Goal: Task Accomplishment & Management: Manage account settings

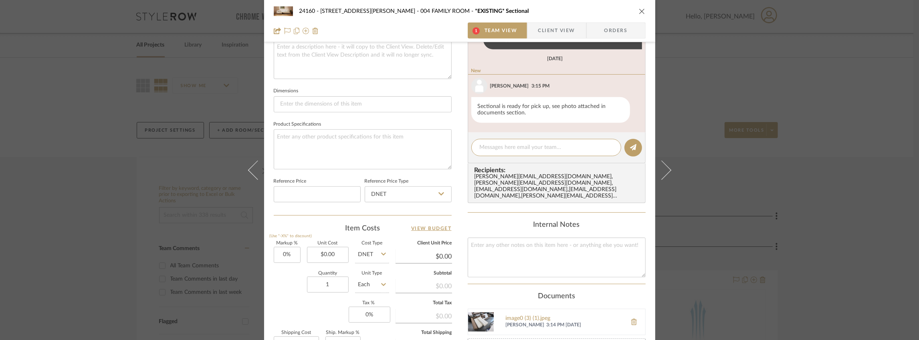
scroll to position [430, 0]
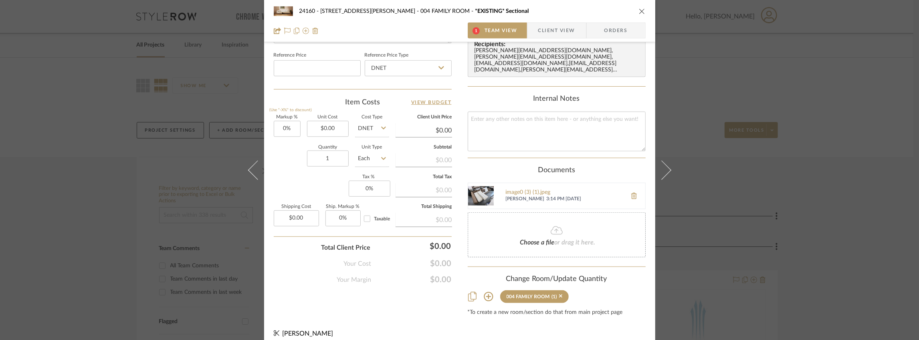
click at [481, 190] on img at bounding box center [481, 196] width 26 height 26
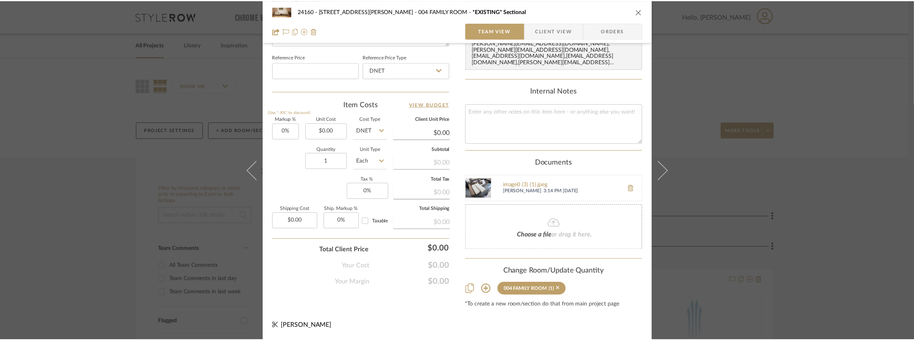
scroll to position [420, 0]
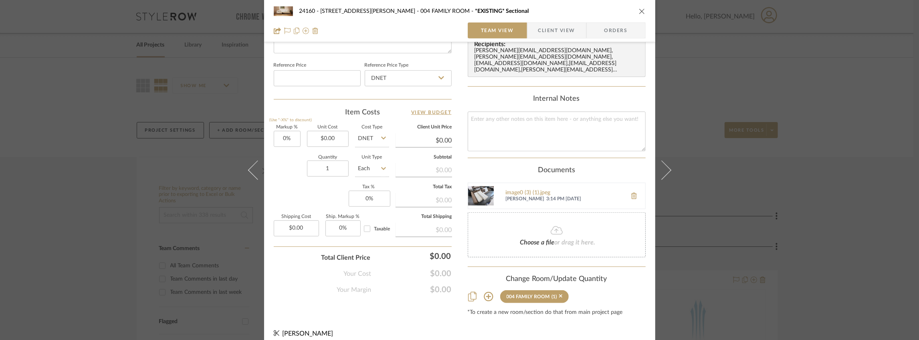
click at [184, 97] on div "24160 - [STREET_ADDRESS] - [PERSON_NAME] 004 FAMILY ROOM *EXISTING* Sectional T…" at bounding box center [459, 170] width 919 height 340
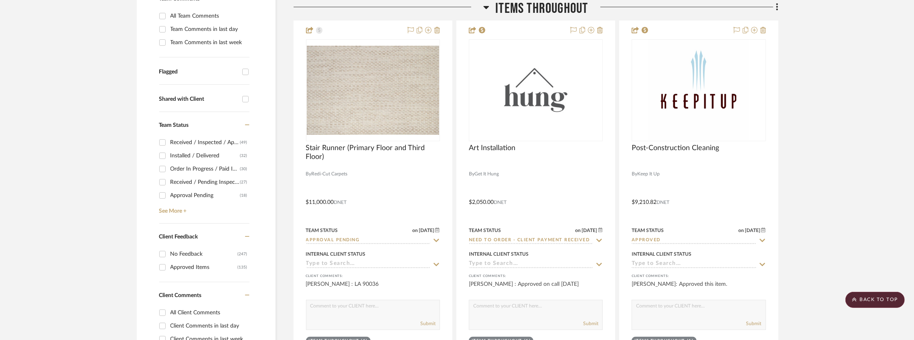
scroll to position [294, 0]
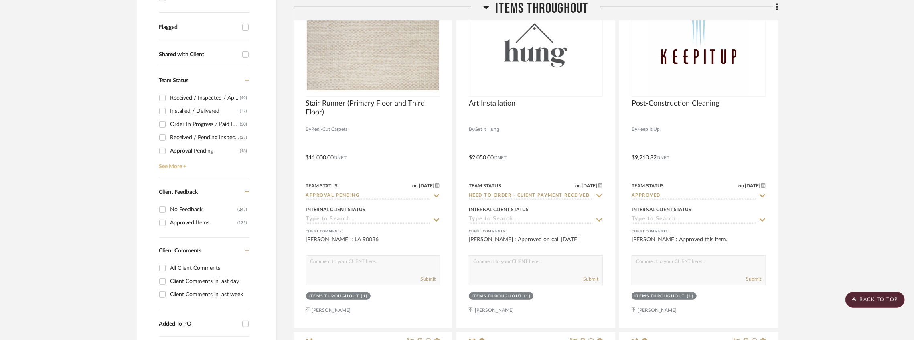
click at [174, 168] on link "See More +" at bounding box center [203, 163] width 92 height 13
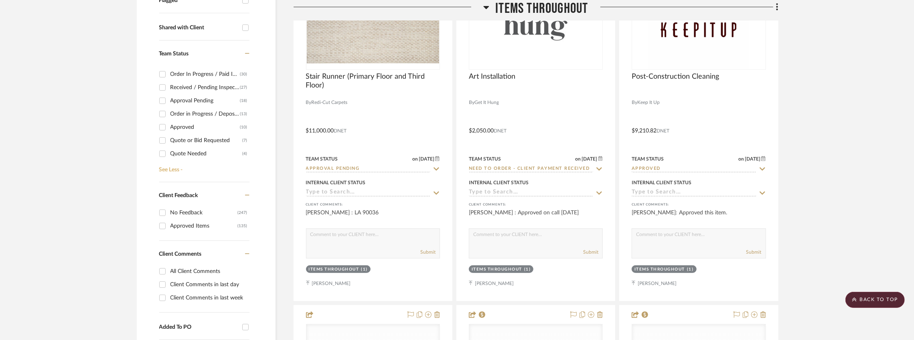
scroll to position [28, 0]
click at [182, 96] on div "Approval Pending" at bounding box center [205, 95] width 70 height 13
click at [169, 96] on input "Approval Pending (18)" at bounding box center [162, 95] width 13 height 13
checkbox input "true"
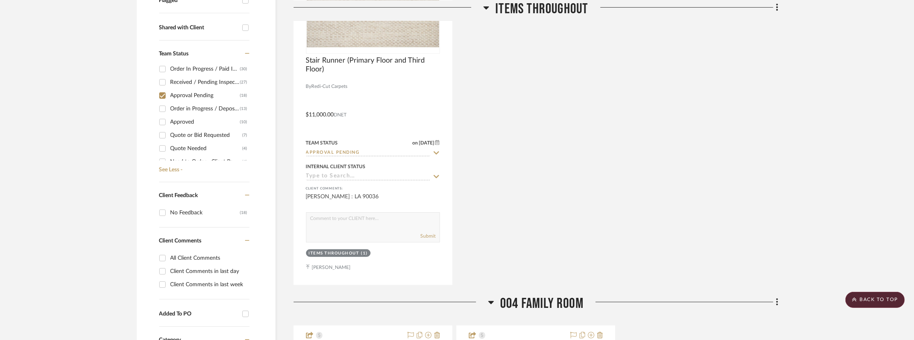
click at [185, 132] on div "Quote or Bid Requested" at bounding box center [206, 135] width 72 height 13
click at [169, 132] on input "Quote or Bid Requested (7)" at bounding box center [162, 135] width 13 height 13
checkbox input "true"
click at [192, 146] on div "Quote Needed" at bounding box center [206, 148] width 72 height 13
click at [169, 146] on input "Quote Needed (4)" at bounding box center [162, 148] width 13 height 13
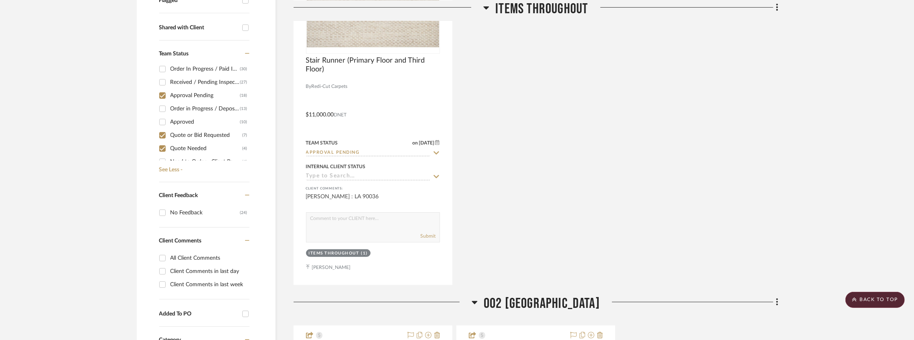
checkbox input "true"
click at [191, 110] on div "Need to Order - Client Payment Received" at bounding box center [206, 108] width 72 height 13
click at [169, 110] on input "Need to Order - Client Payment Received (4)" at bounding box center [162, 108] width 13 height 13
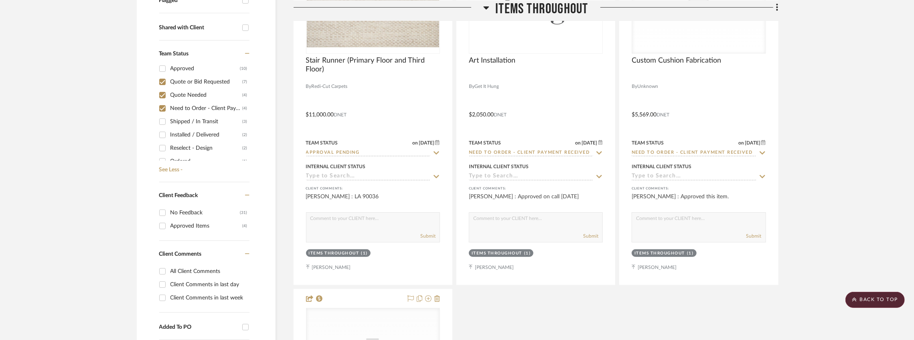
click at [191, 110] on div "Need to Order - Client Payment Received" at bounding box center [206, 108] width 72 height 13
click at [169, 110] on input "Need to Order - Client Payment Received (4)" at bounding box center [162, 108] width 13 height 13
checkbox input "false"
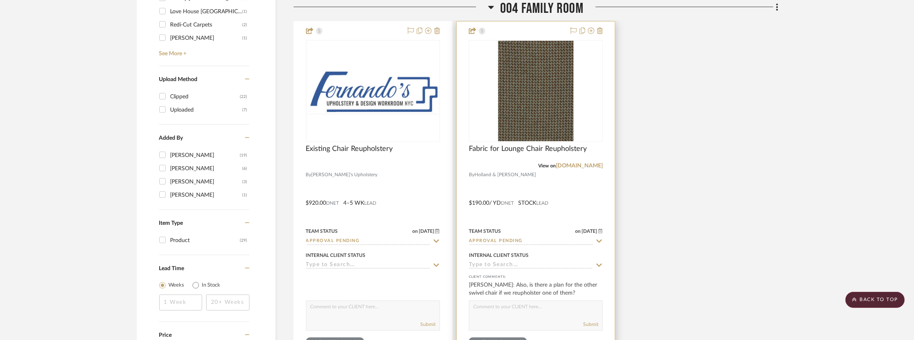
scroll to position [1016, 0]
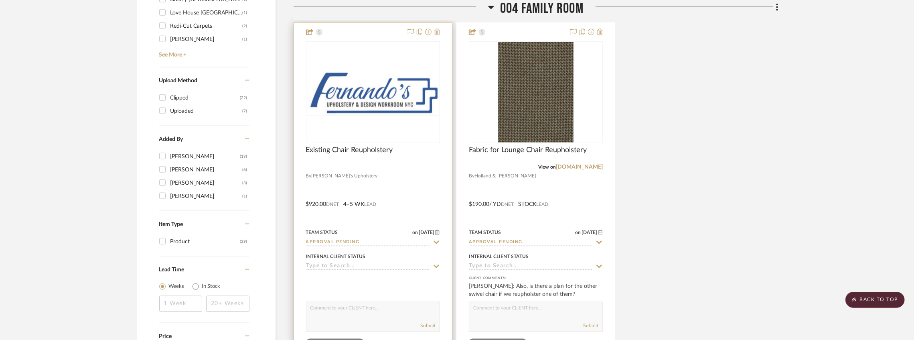
click at [409, 243] on input "Approval Pending" at bounding box center [368, 243] width 124 height 8
click at [435, 243] on icon at bounding box center [436, 242] width 7 height 6
type input "[DATE]"
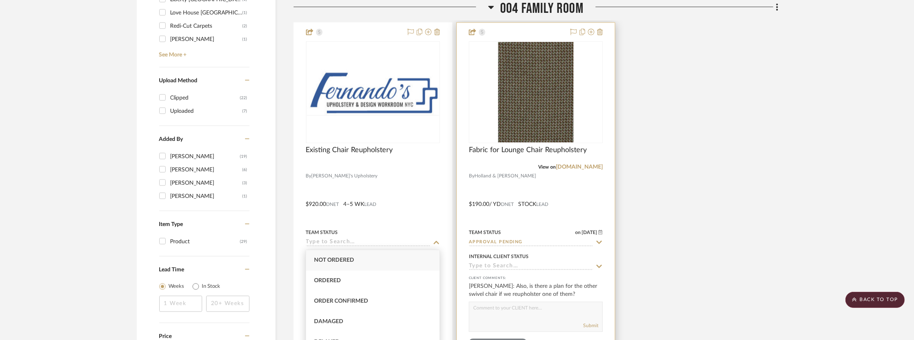
click at [530, 240] on input "Approval Pending" at bounding box center [531, 243] width 124 height 8
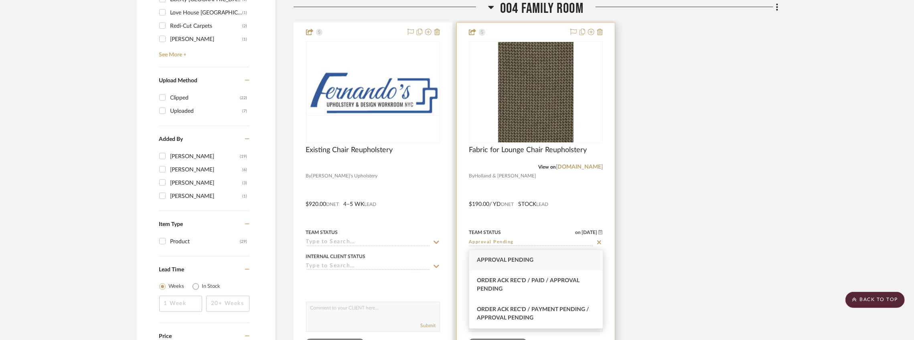
click at [601, 242] on icon at bounding box center [598, 242] width 7 height 6
type input "[DATE]"
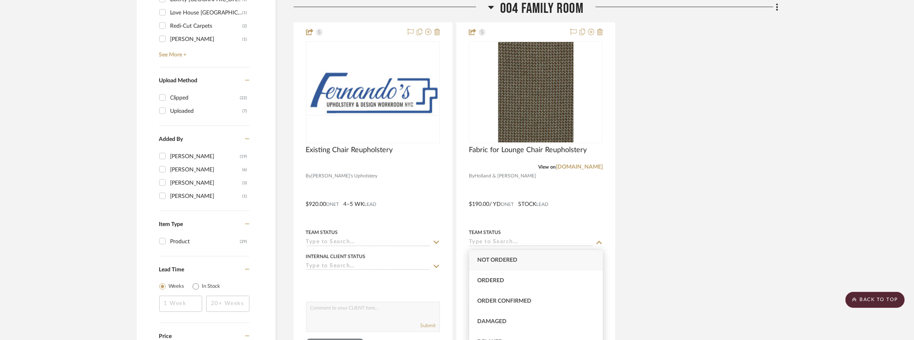
click at [666, 216] on div "Existing Chair Reupholstery By [PERSON_NAME]'s Upholstery $920.00 DNET 4–5 WK L…" at bounding box center [536, 198] width 485 height 352
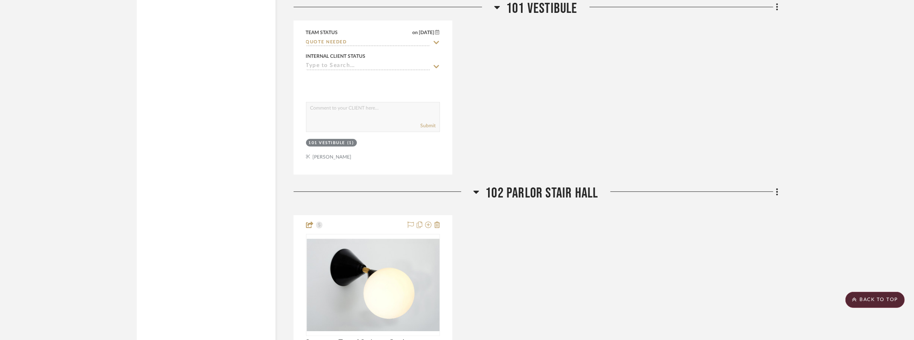
scroll to position [2620, 0]
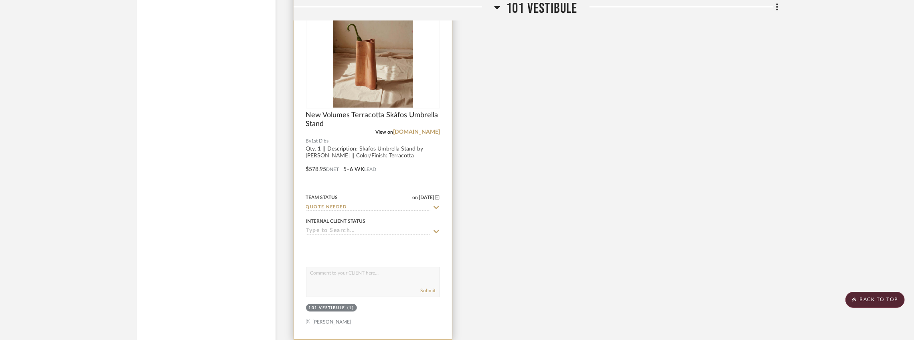
click at [434, 206] on icon at bounding box center [436, 207] width 7 height 6
click at [436, 207] on icon at bounding box center [436, 207] width 7 height 6
type input "[DATE]"
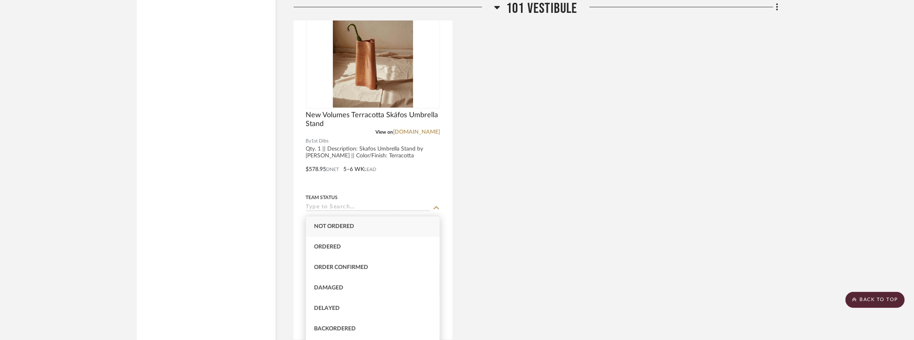
click at [549, 188] on div "New Volumes Terracotta Skáfos Umbrella Stand View on [DOMAIN_NAME] By 1st Dibs …" at bounding box center [536, 164] width 485 height 352
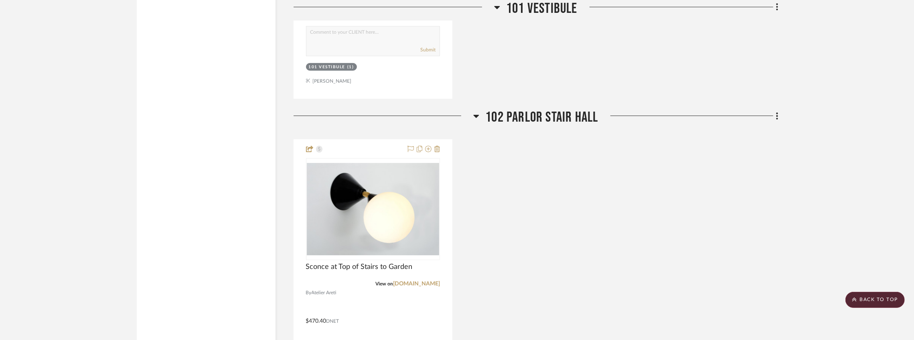
click at [515, 211] on div "Sconce at Top of Stairs to [GEOGRAPHIC_DATA] on [DOMAIN_NAME] By Atelier Areti …" at bounding box center [536, 315] width 485 height 352
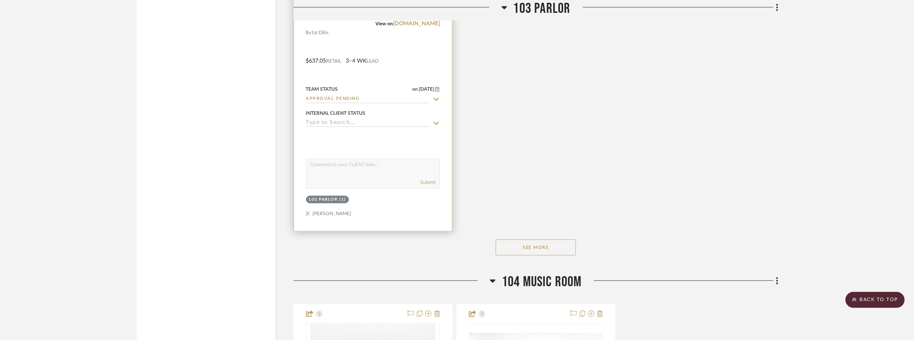
scroll to position [4143, 0]
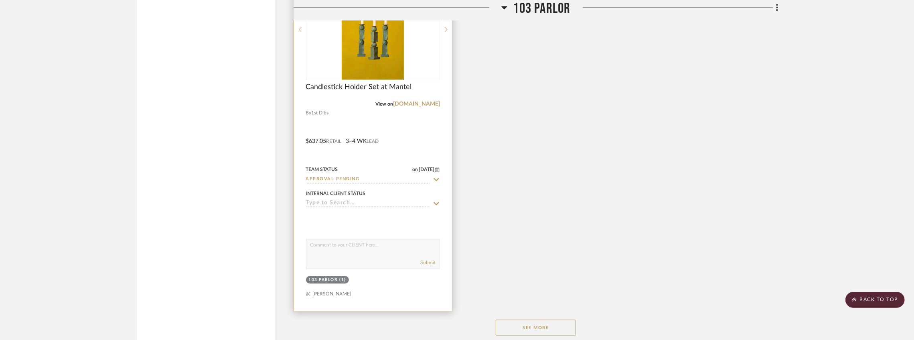
click at [427, 183] on input "Approval Pending" at bounding box center [368, 180] width 124 height 8
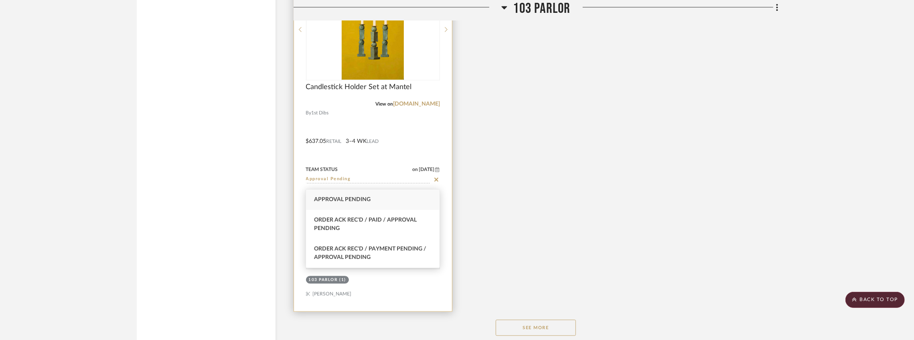
click at [435, 182] on icon at bounding box center [436, 179] width 7 height 6
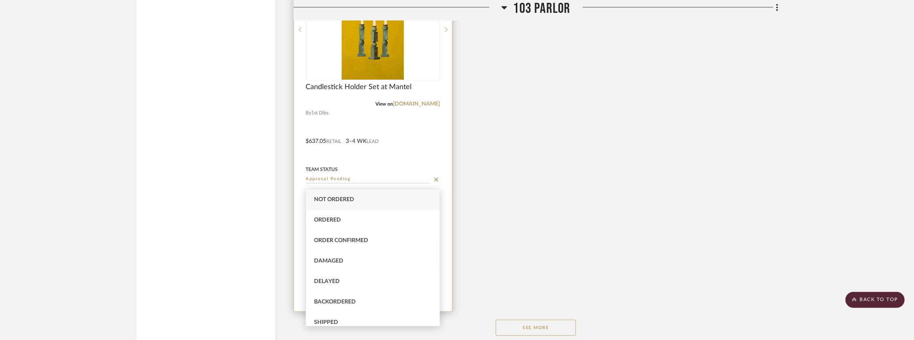
type input "[DATE]"
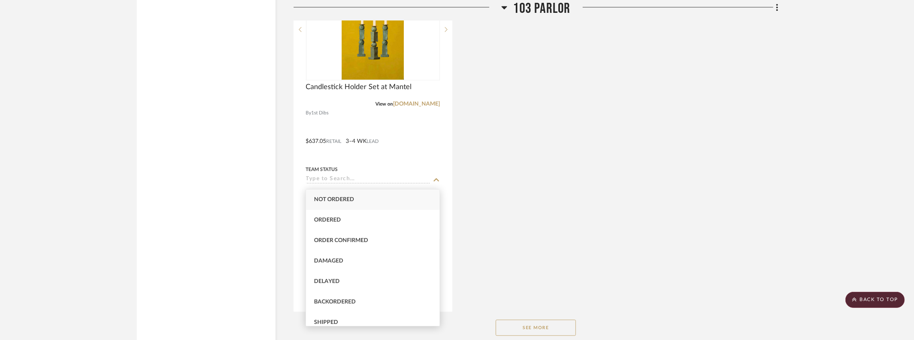
drag, startPoint x: 548, startPoint y: 178, endPoint x: 555, endPoint y: 167, distance: 13.0
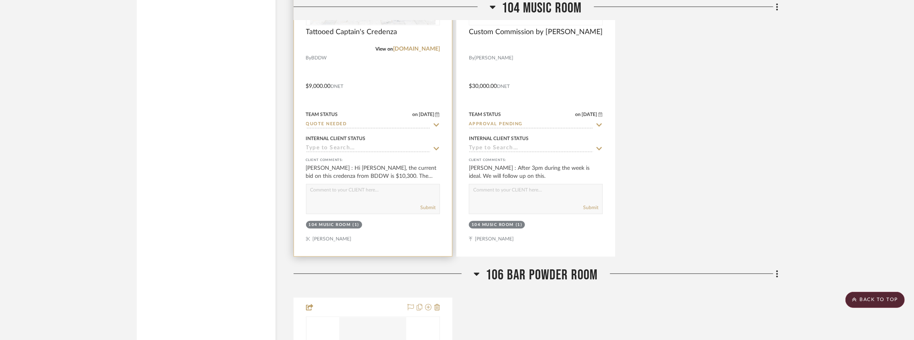
scroll to position [4571, 0]
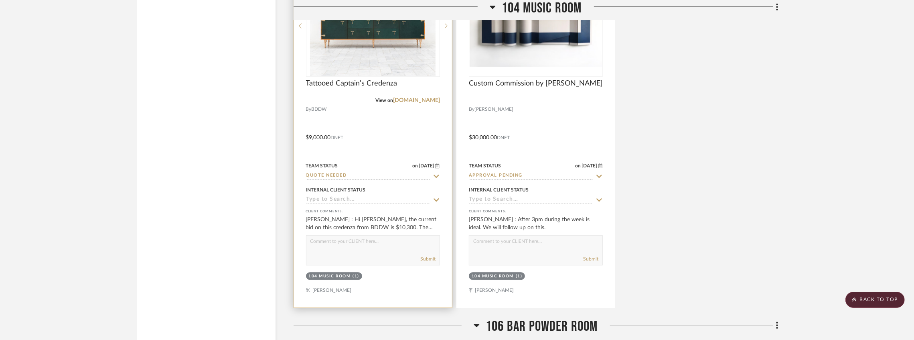
click at [384, 179] on input "Quote Needed" at bounding box center [368, 176] width 124 height 8
click at [435, 178] on icon at bounding box center [436, 176] width 4 height 4
type input "[DATE]"
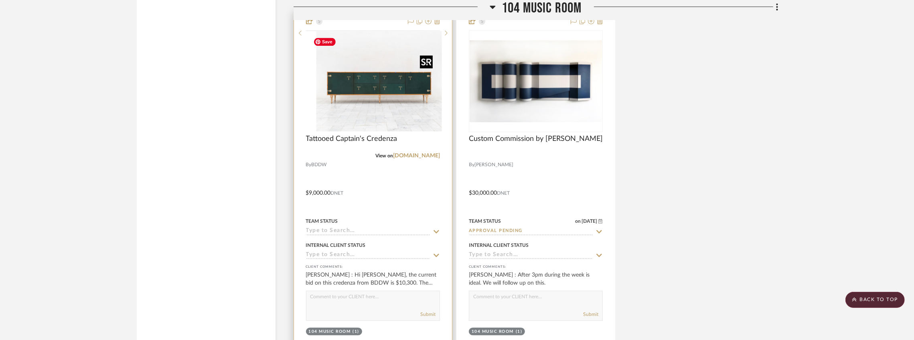
scroll to position [4464, 0]
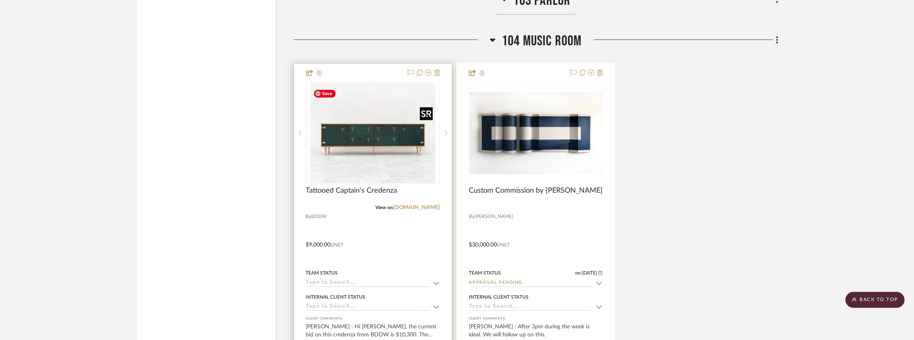
click at [383, 150] on img "0" at bounding box center [373, 133] width 126 height 100
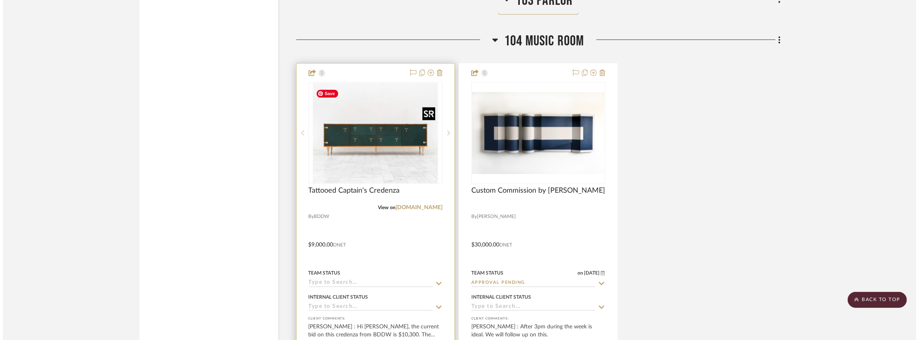
scroll to position [0, 0]
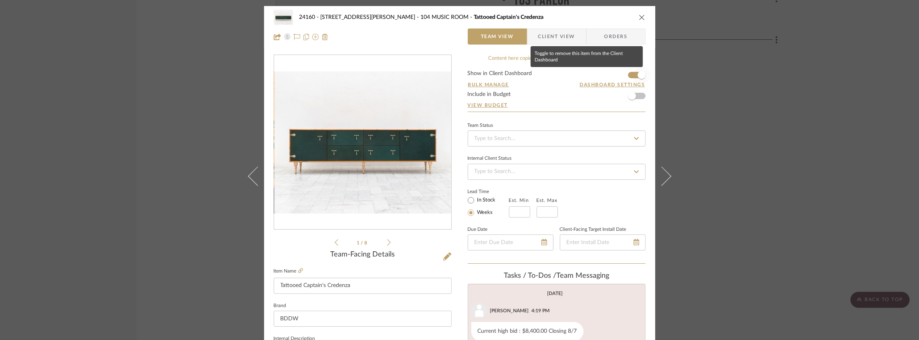
click at [633, 73] on span "button" at bounding box center [642, 75] width 18 height 18
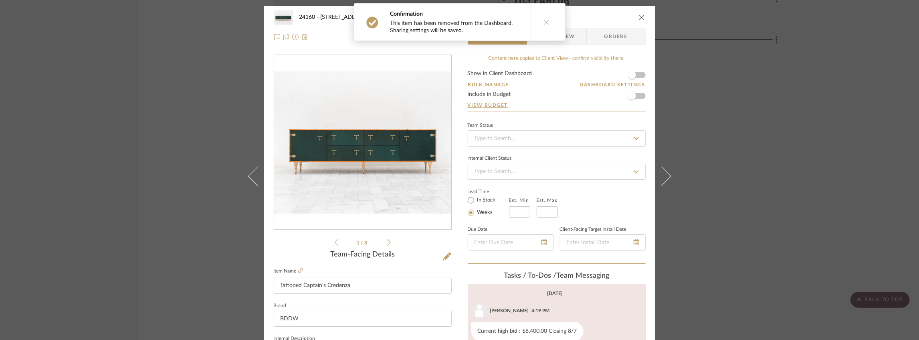
click at [639, 17] on icon "close" at bounding box center [642, 17] width 6 height 6
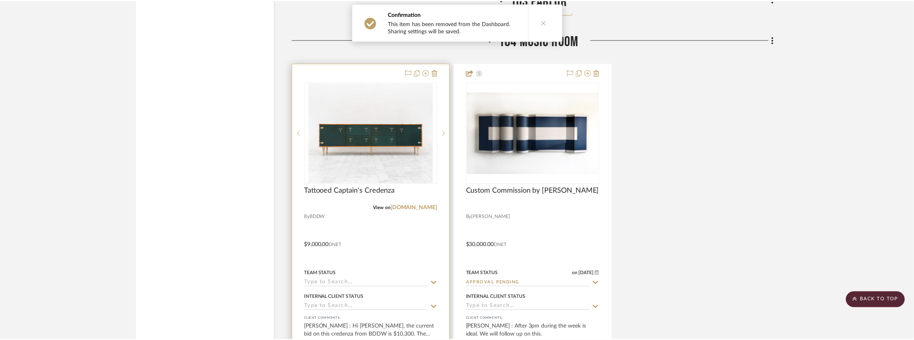
scroll to position [4464, 0]
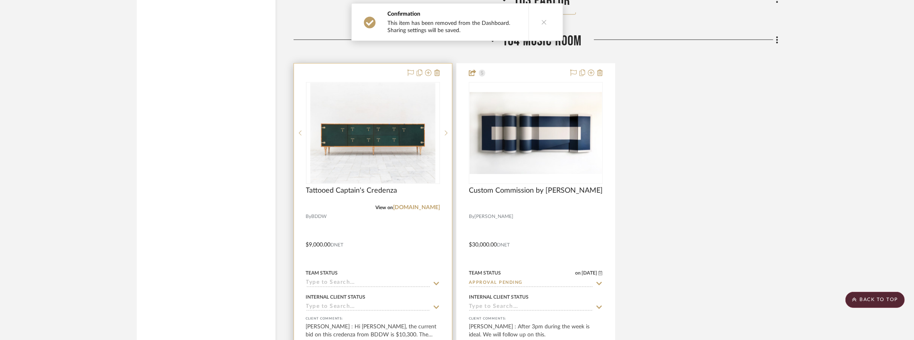
click at [356, 282] on input at bounding box center [368, 283] width 124 height 8
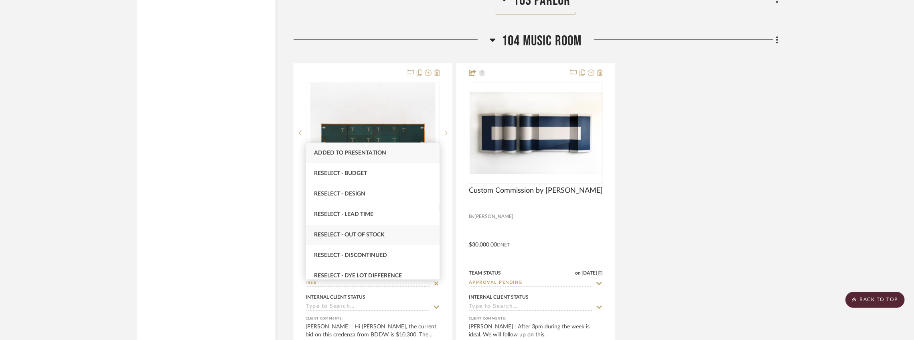
click at [370, 239] on div "Reselect - Out of stock" at bounding box center [373, 235] width 134 height 20
type input "Reselect - Out of stock"
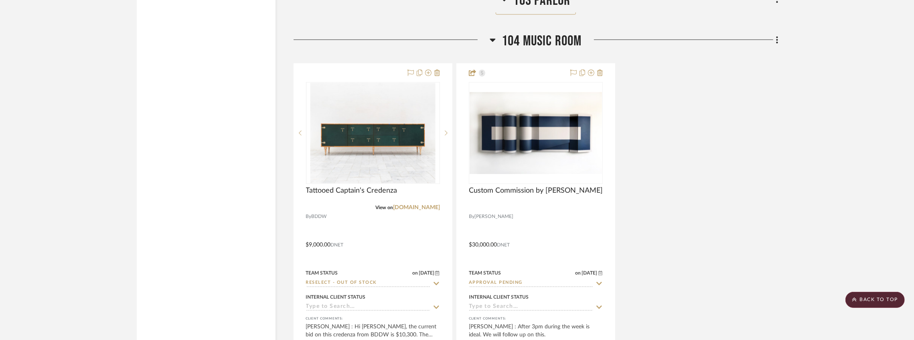
click at [698, 199] on div "Tattooed Captain's Credenza View on [DOMAIN_NAME] By BDDW $9,000.00 DNET Team S…" at bounding box center [536, 239] width 485 height 352
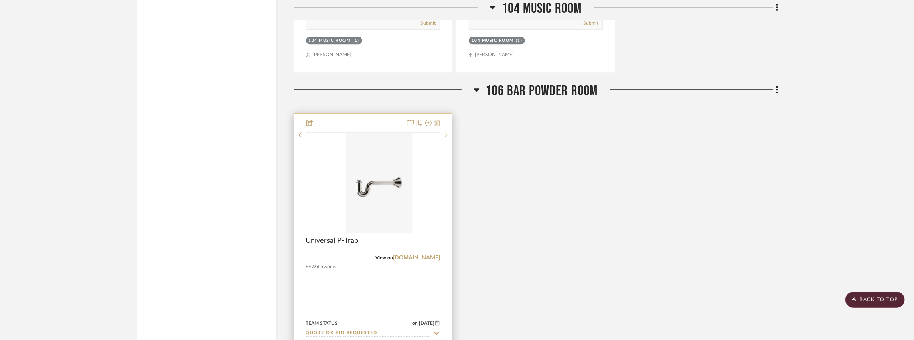
scroll to position [4892, 0]
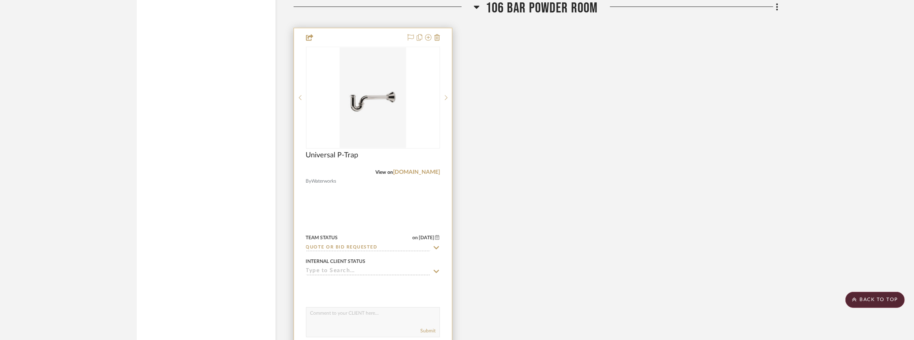
click at [432, 248] on sr-typeahead "Quote or Bid Requested" at bounding box center [373, 248] width 134 height 8
click at [434, 249] on icon at bounding box center [436, 247] width 6 height 3
click at [436, 249] on icon at bounding box center [436, 247] width 7 height 6
type input "[DATE]"
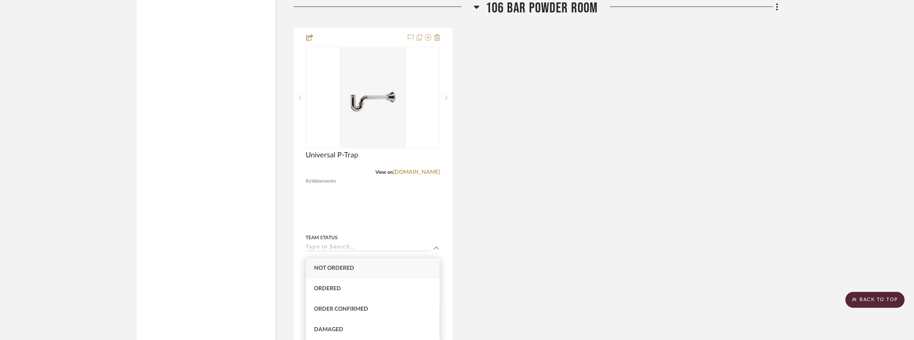
click at [581, 239] on div "Universal P-Trap View on [DOMAIN_NAME] By Waterworks Team Status [DATE] Interna…" at bounding box center [536, 204] width 485 height 352
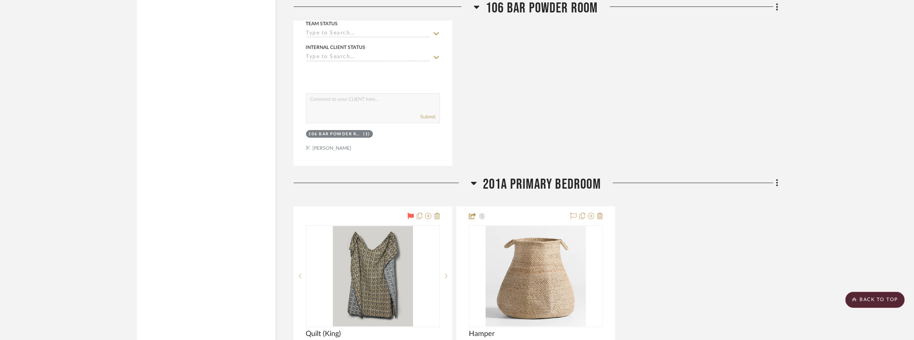
scroll to position [5266, 0]
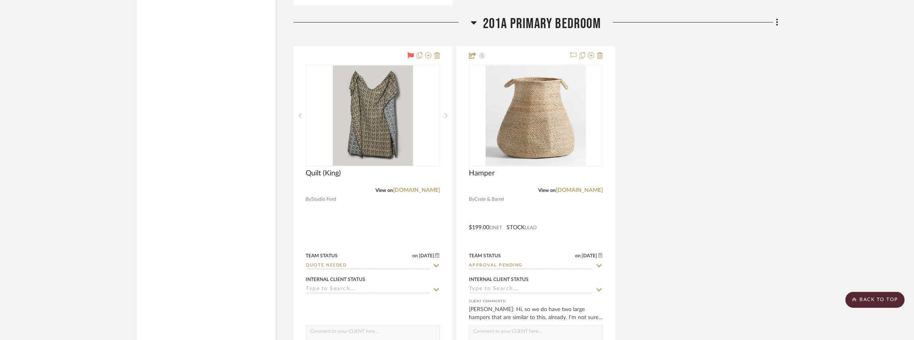
click at [694, 190] on div "Quilt (King) View on [DOMAIN_NAME] By Studio Ford Team Status on [DATE] [DATE] …" at bounding box center [536, 222] width 485 height 352
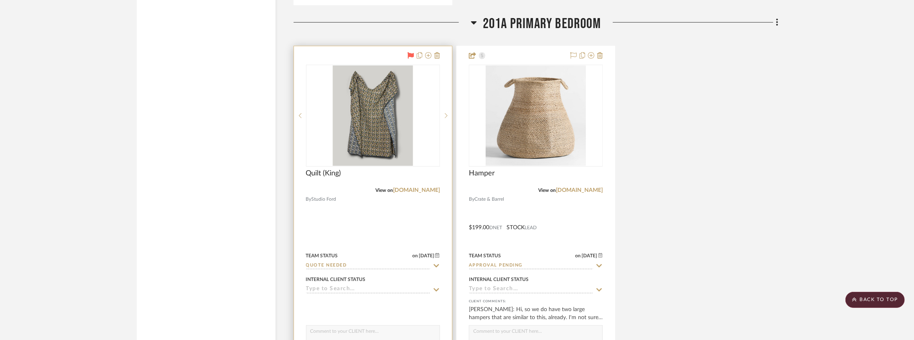
click at [408, 56] on icon at bounding box center [410, 55] width 6 height 6
click at [692, 180] on div "Quilt (King) View on [DOMAIN_NAME] By Studio Ford Team Status on [DATE] [DATE] …" at bounding box center [536, 222] width 485 height 352
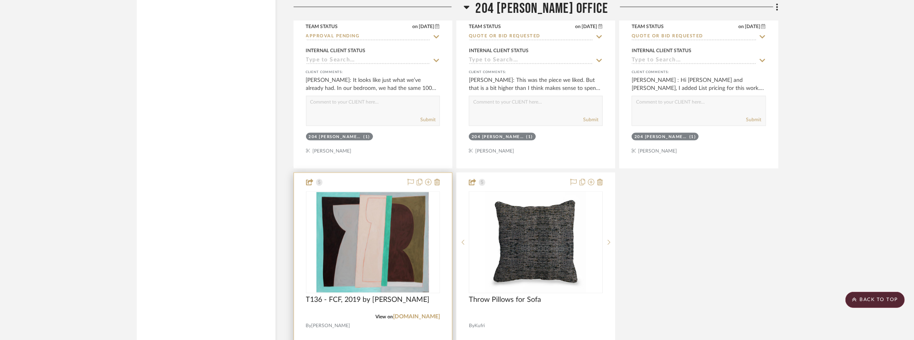
scroll to position [6763, 0]
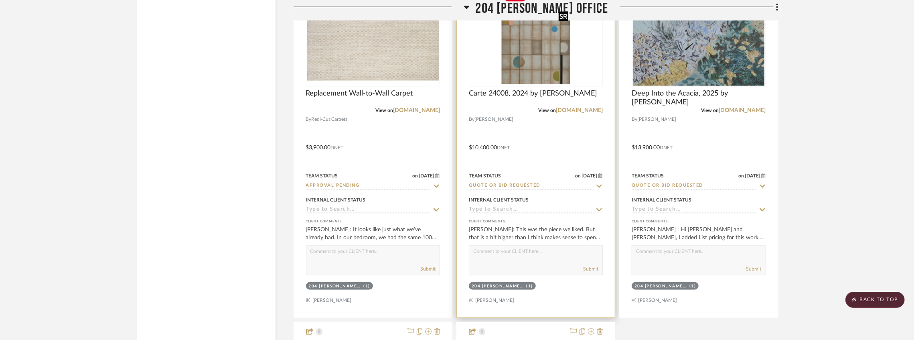
click at [531, 86] on img "0" at bounding box center [535, 36] width 71 height 100
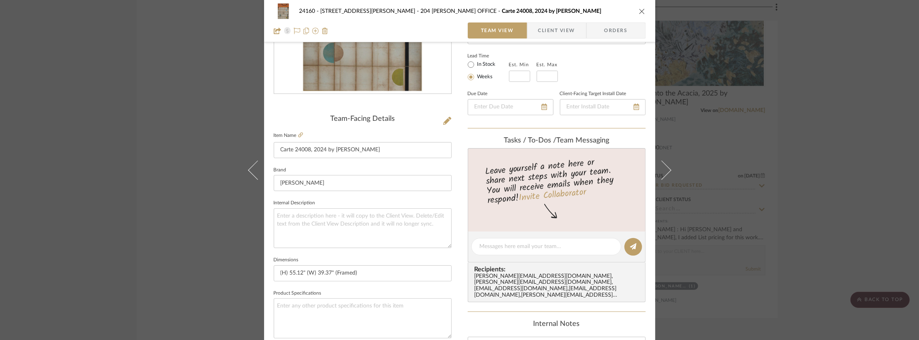
scroll to position [80, 0]
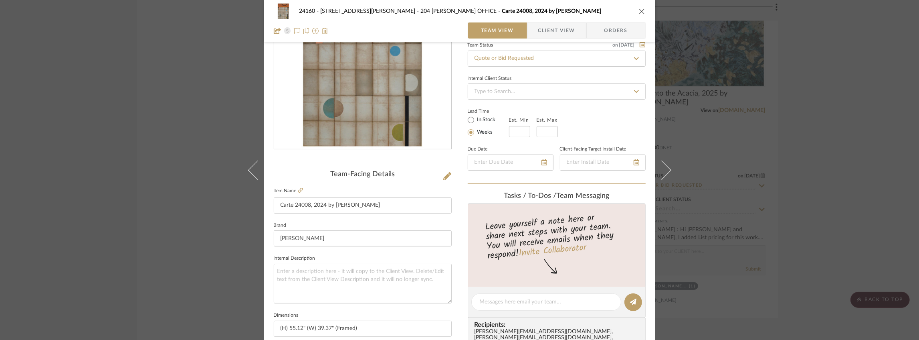
click at [542, 36] on span "Client View" at bounding box center [557, 30] width 37 height 16
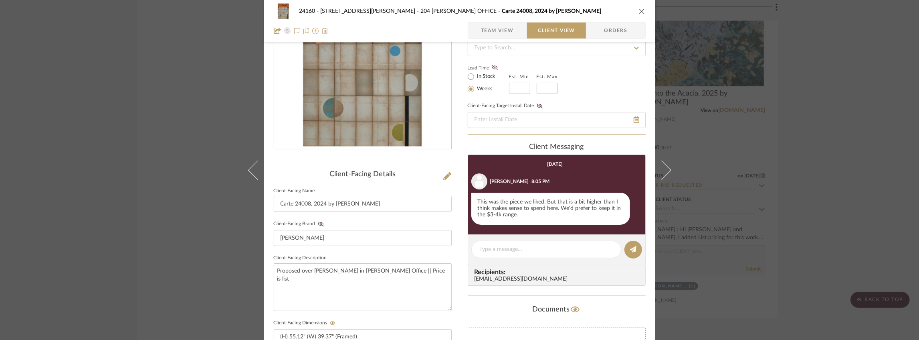
click at [639, 14] on div "24160 - [STREET_ADDRESS] - [PERSON_NAME] 204 [PERSON_NAME] OFFICE Carte 24008, …" at bounding box center [460, 11] width 372 height 16
click at [639, 13] on icon "close" at bounding box center [642, 11] width 6 height 6
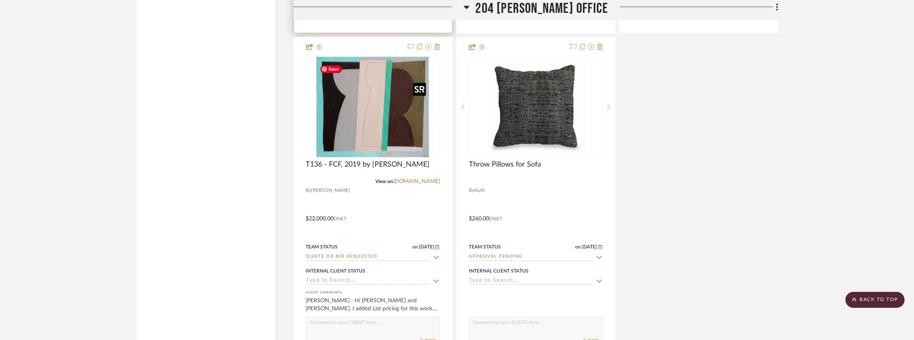
scroll to position [6566, 0]
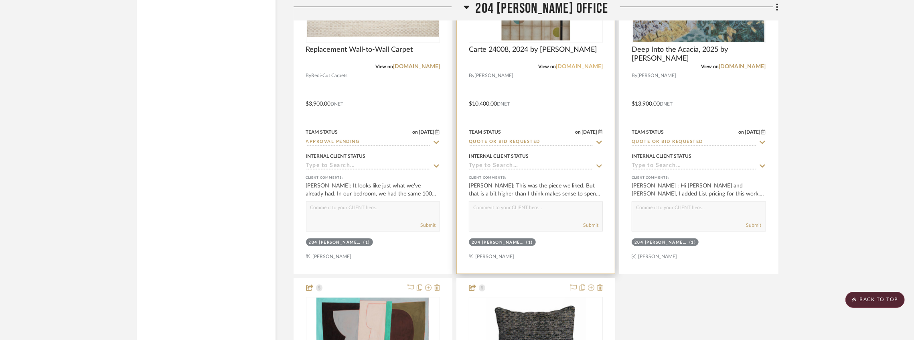
click at [557, 69] on link "[DOMAIN_NAME]" at bounding box center [579, 67] width 47 height 6
